Goal: Book appointment/travel/reservation

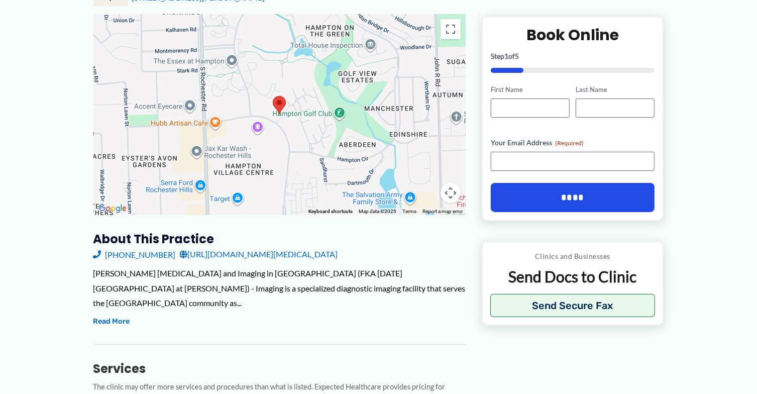
scroll to position [201, 0]
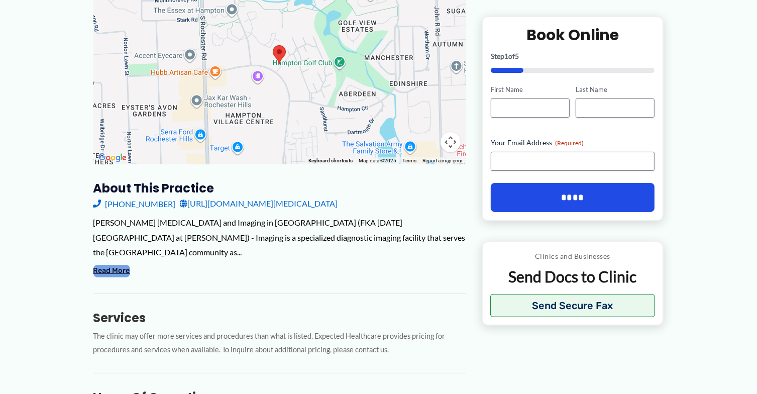
click at [97, 265] on button "Read More" at bounding box center [111, 271] width 37 height 12
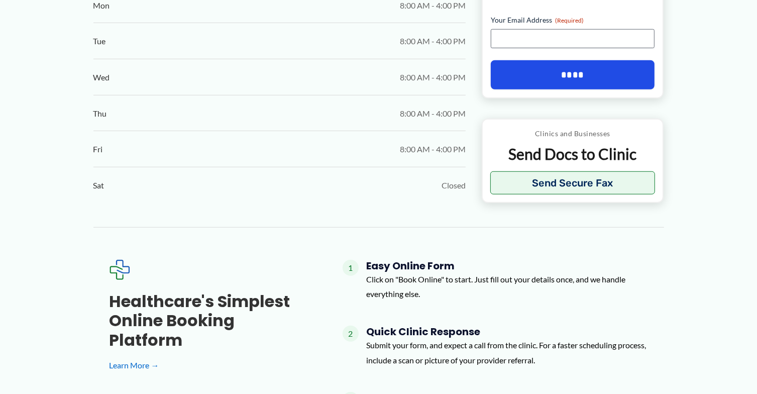
scroll to position [955, 0]
